Goal: Information Seeking & Learning: Learn about a topic

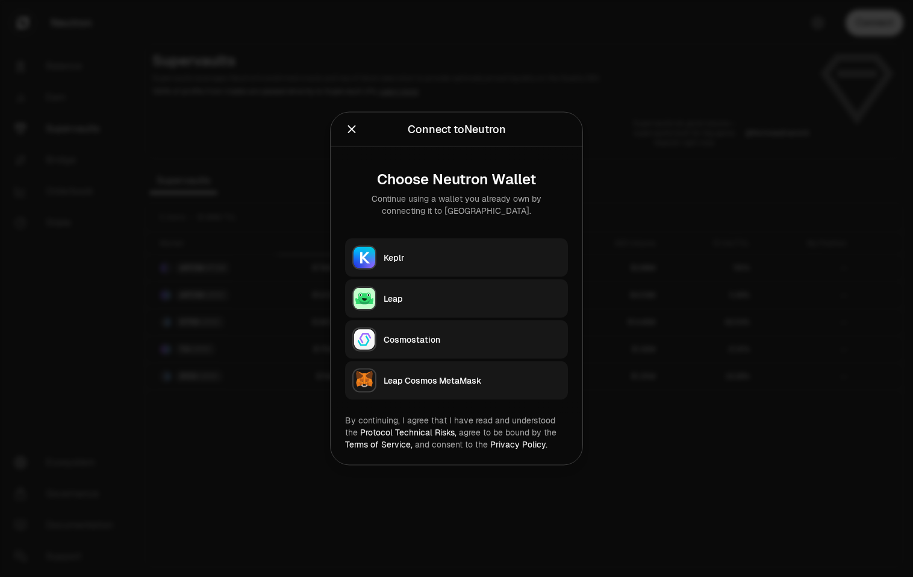
click at [506, 239] on button "Keplr" at bounding box center [456, 258] width 223 height 39
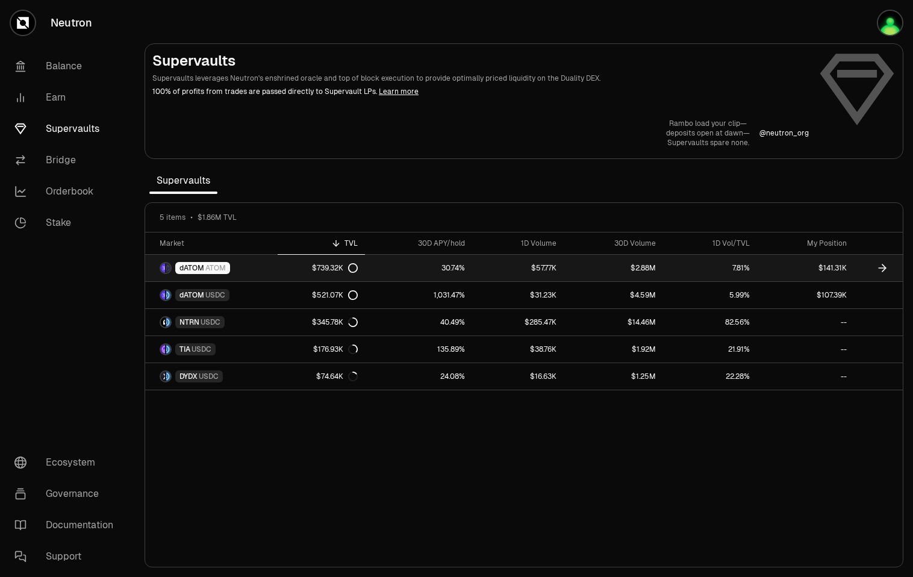
click at [220, 267] on span "ATOM" at bounding box center [215, 268] width 20 height 10
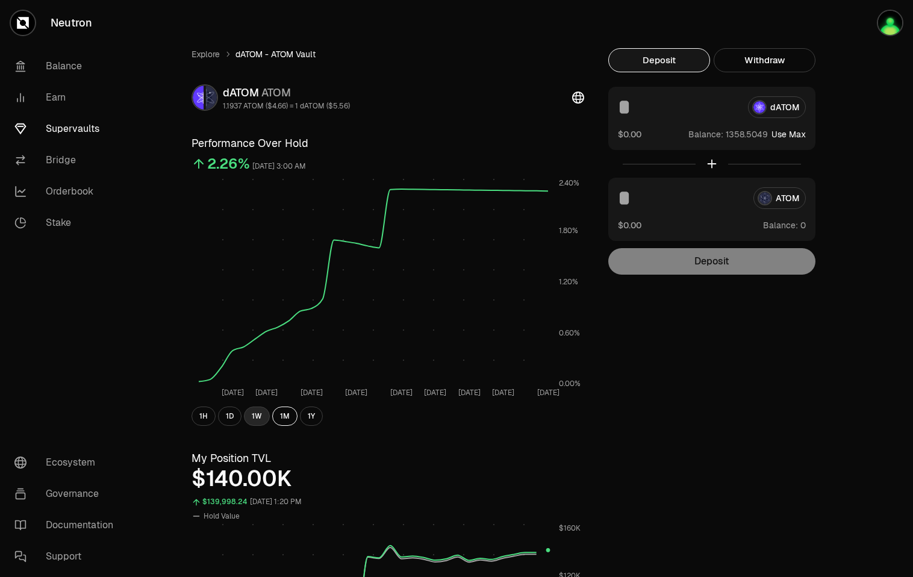
click at [257, 413] on button "1W" at bounding box center [257, 416] width 26 height 19
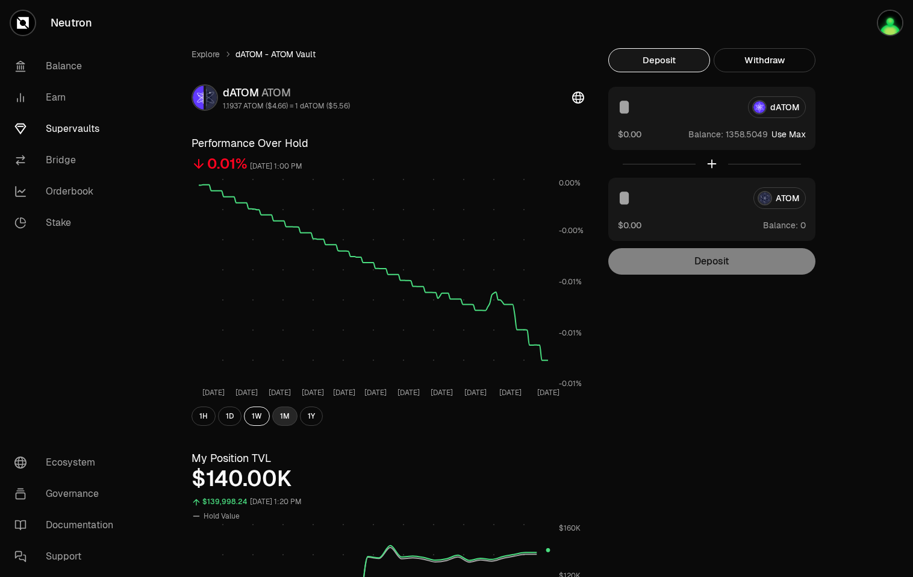
click at [284, 416] on button "1M" at bounding box center [284, 416] width 25 height 19
